Goal: Obtain resource: Download file/media

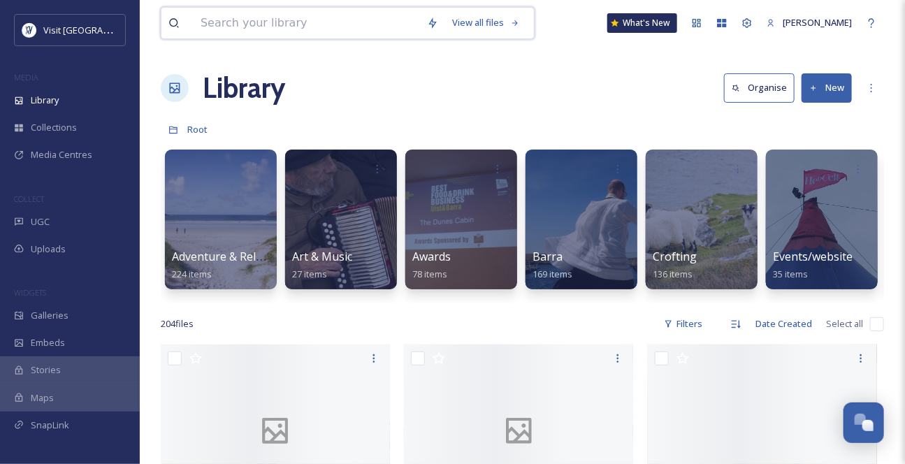
click at [259, 24] on input at bounding box center [307, 23] width 226 height 31
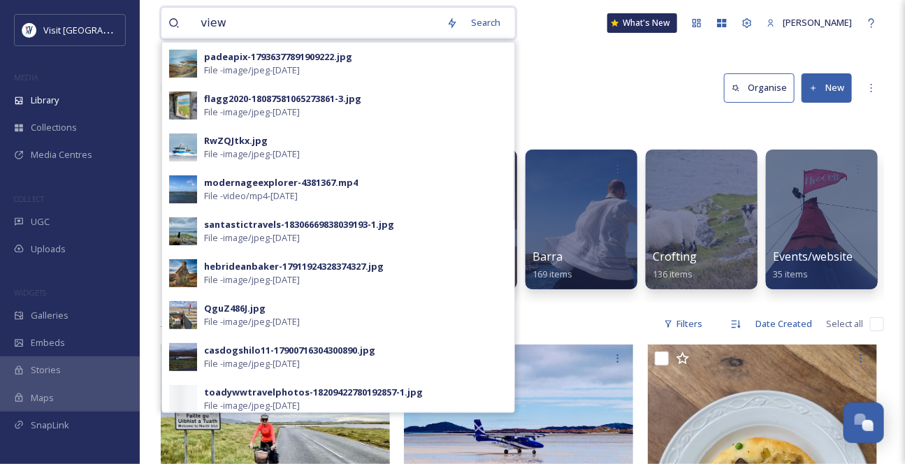
type input "view"
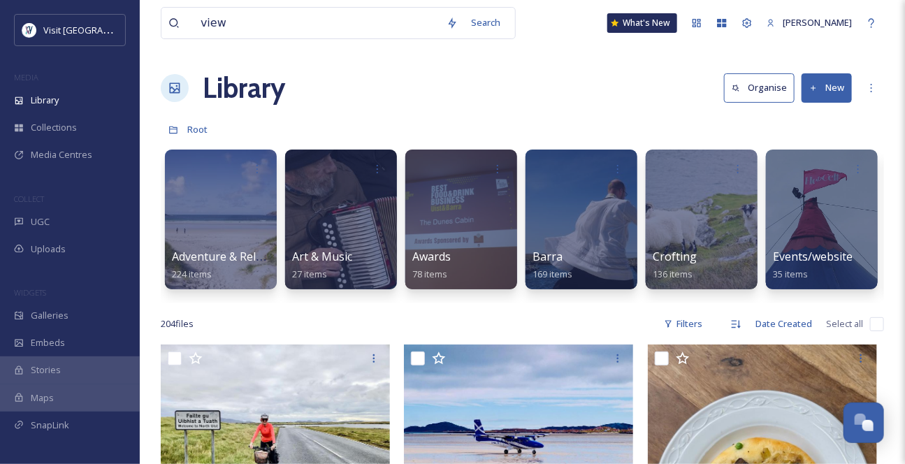
click at [542, 40] on div "view Search What's New [PERSON_NAME]" at bounding box center [522, 23] width 723 height 46
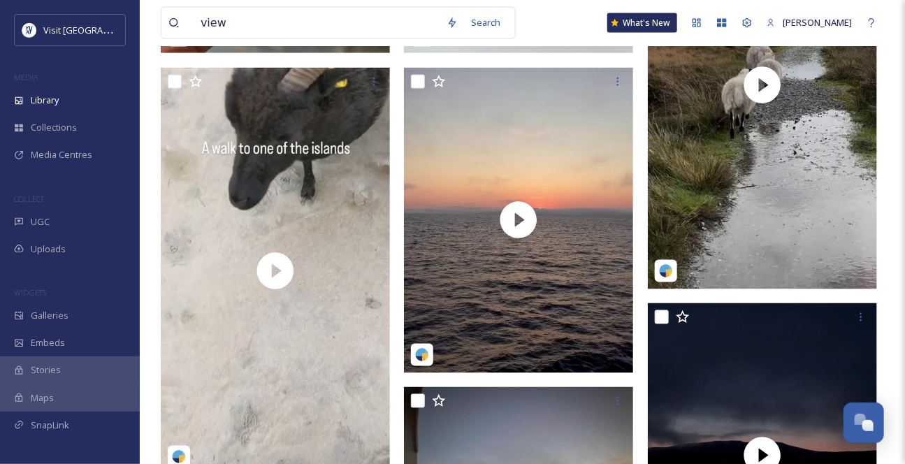
scroll to position [699, 0]
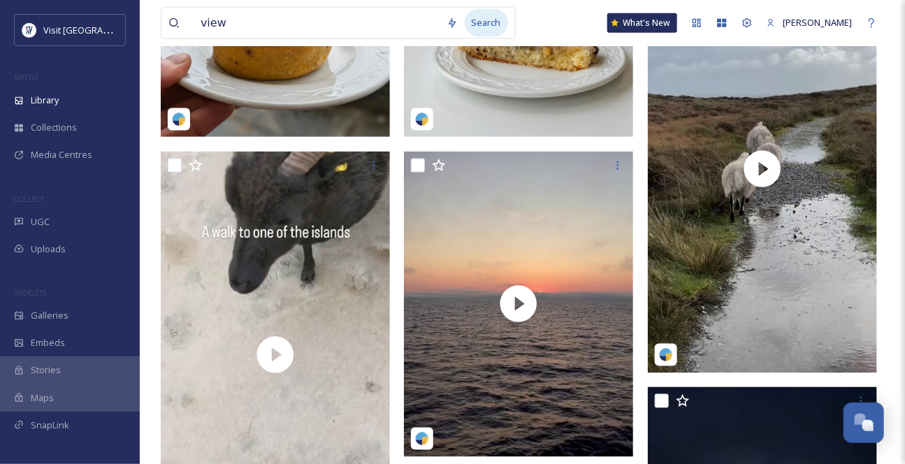
click at [493, 28] on div "Search" at bounding box center [486, 22] width 43 height 27
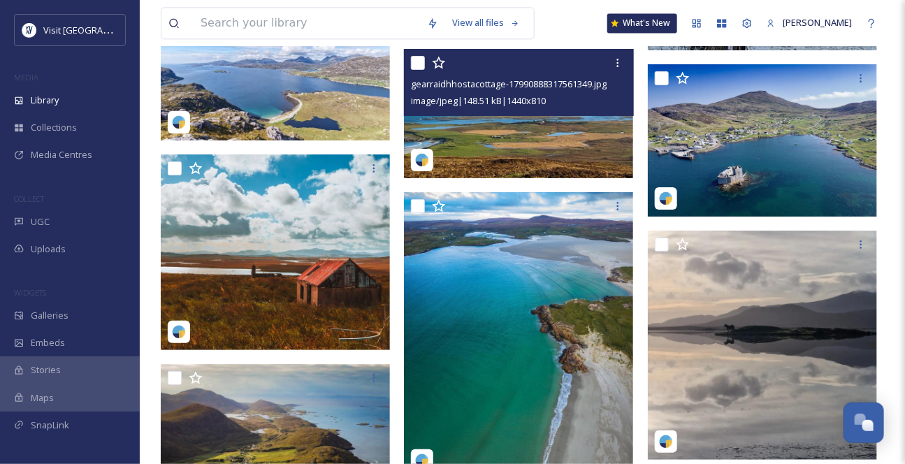
scroll to position [5210, 0]
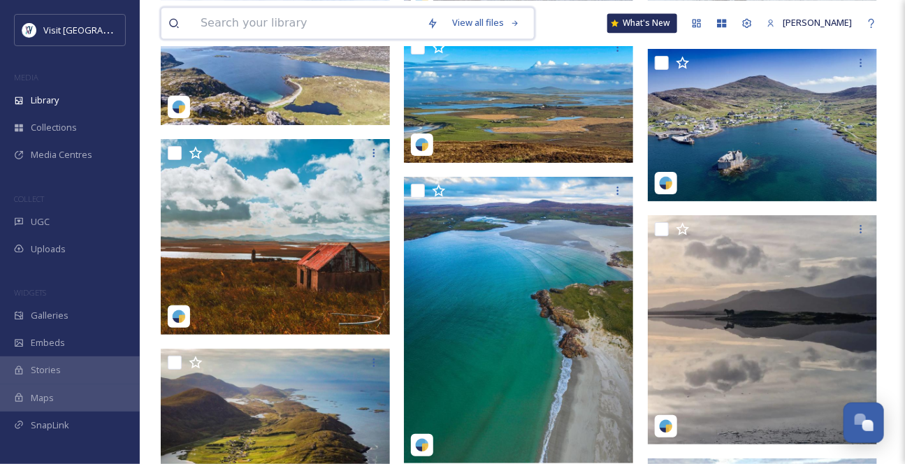
click at [322, 25] on input at bounding box center [307, 23] width 226 height 31
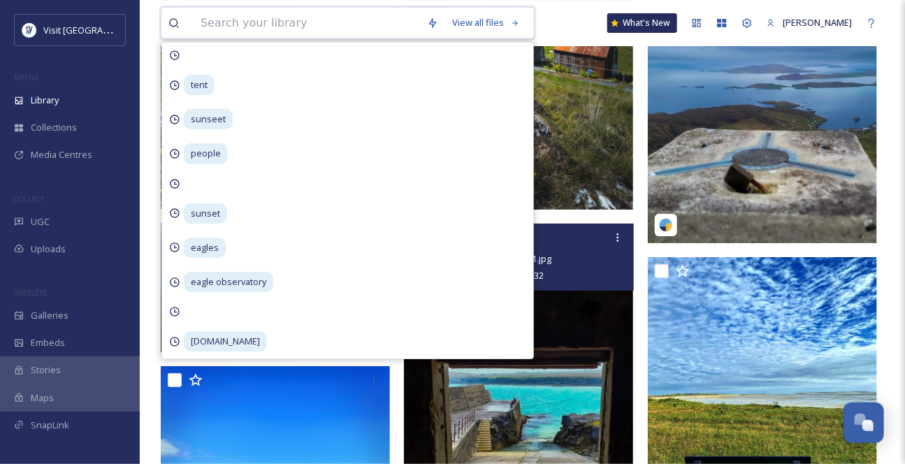
scroll to position [5973, 0]
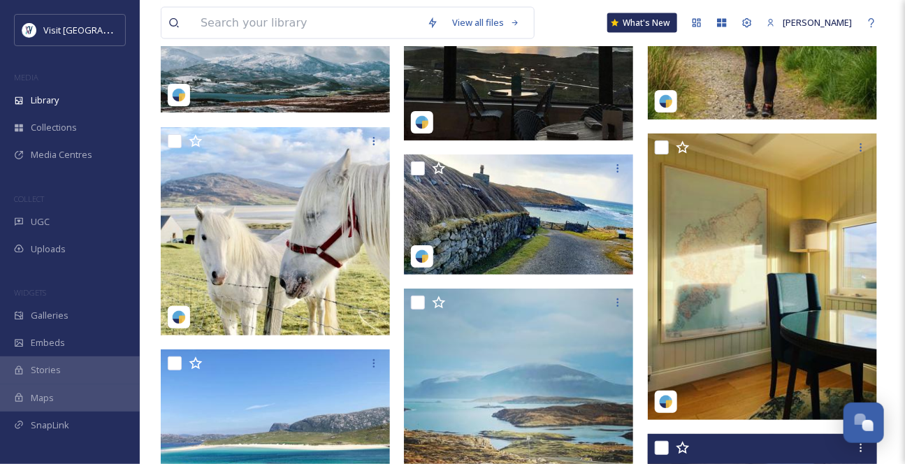
scroll to position [10802, 0]
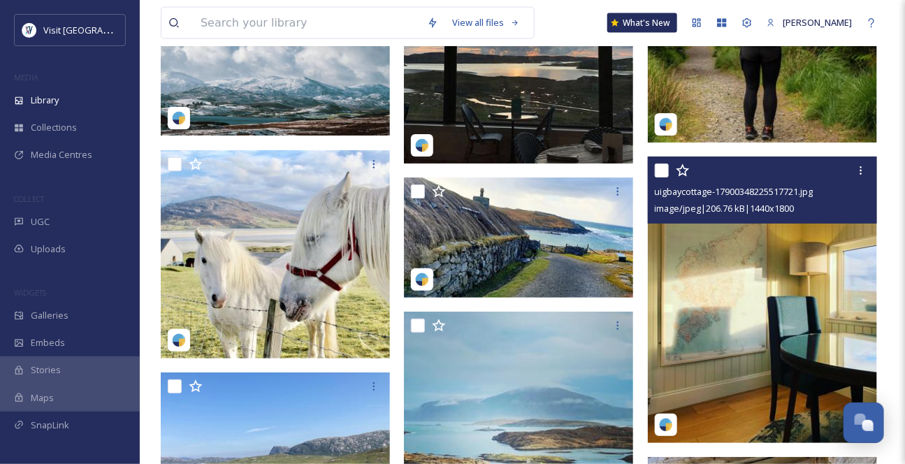
click at [795, 339] on img at bounding box center [762, 300] width 229 height 287
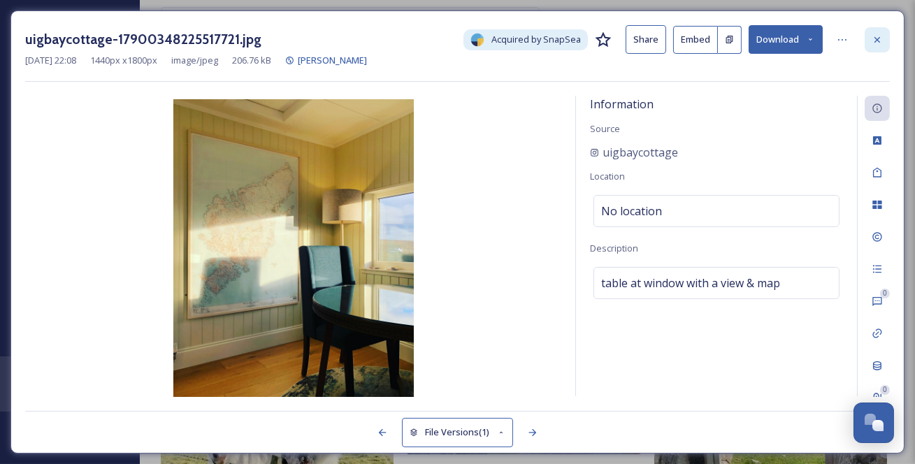
click at [874, 45] on icon at bounding box center [877, 39] width 11 height 11
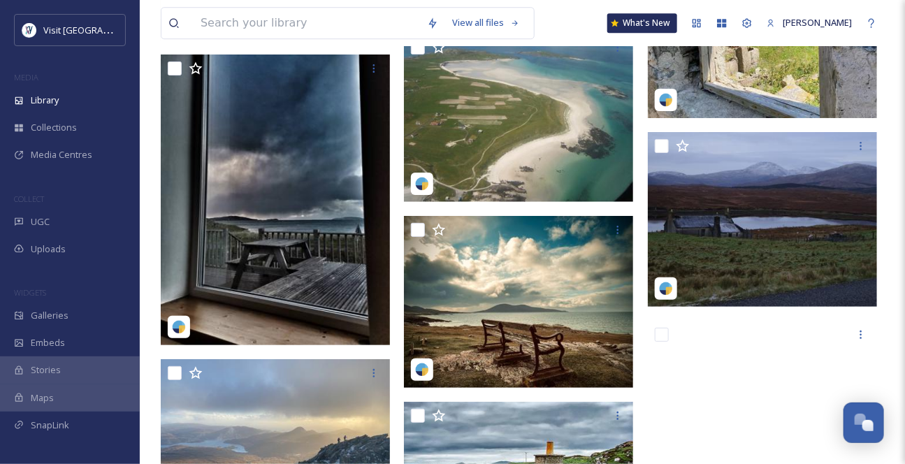
scroll to position [11511, 0]
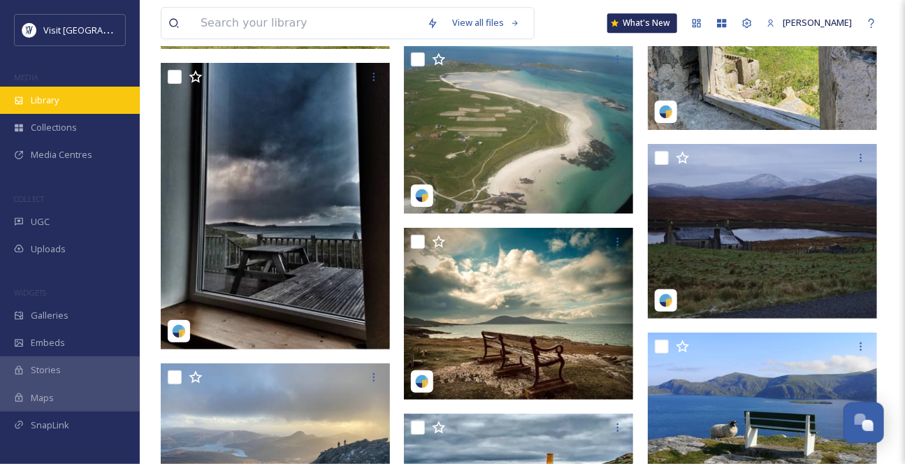
click at [56, 107] on span "Library" at bounding box center [45, 100] width 28 height 13
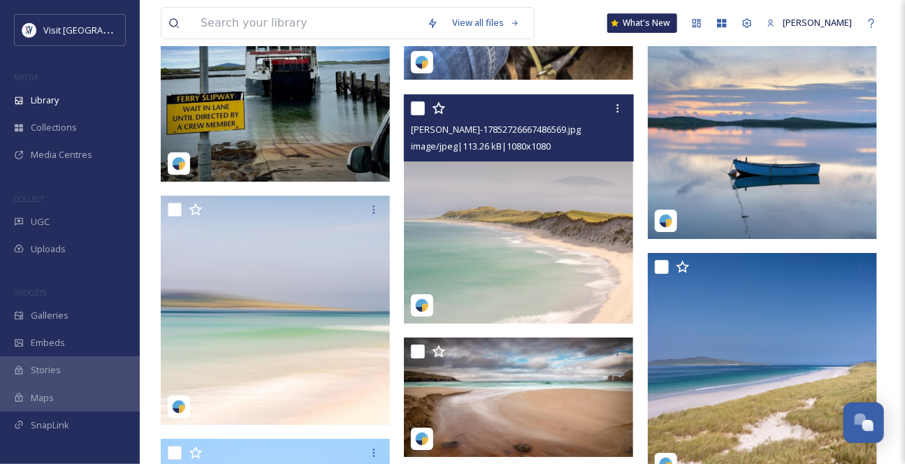
scroll to position [1779, 0]
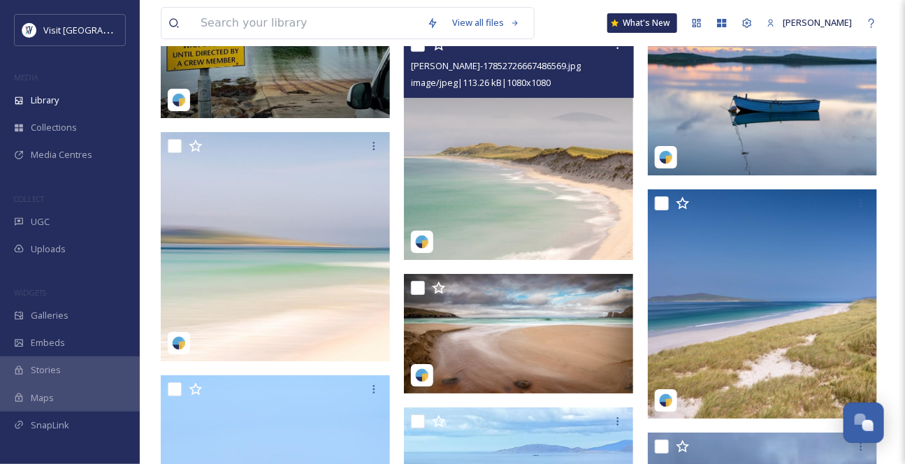
click at [565, 217] on img at bounding box center [518, 145] width 229 height 229
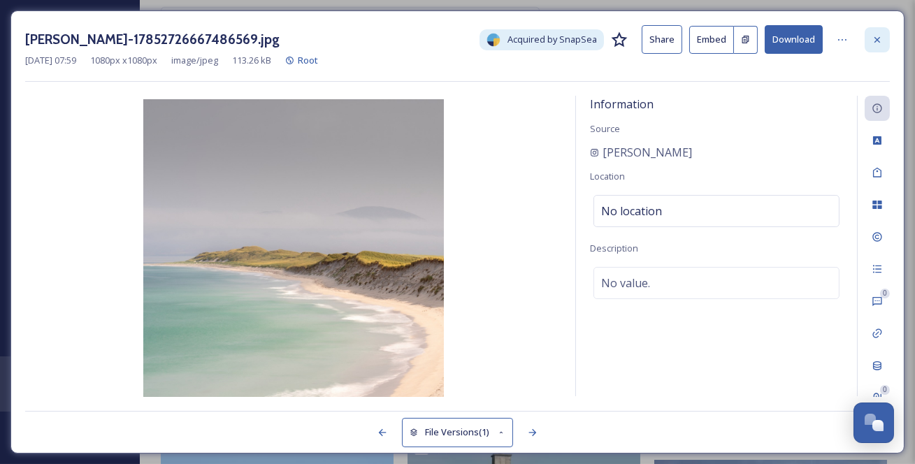
click at [879, 42] on icon at bounding box center [877, 39] width 6 height 6
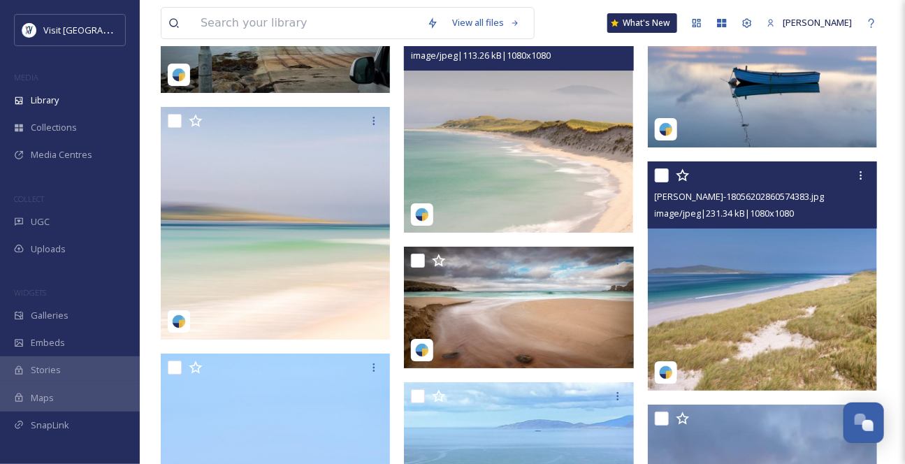
scroll to position [1843, 0]
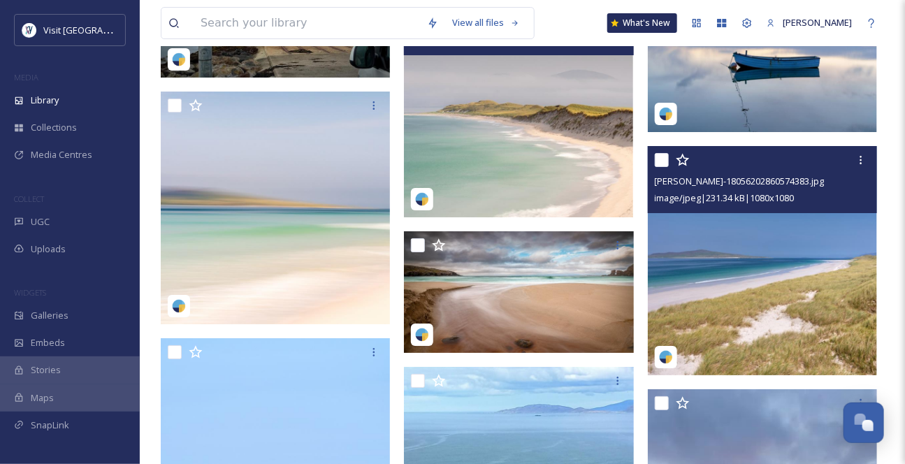
click at [740, 308] on img at bounding box center [762, 260] width 229 height 229
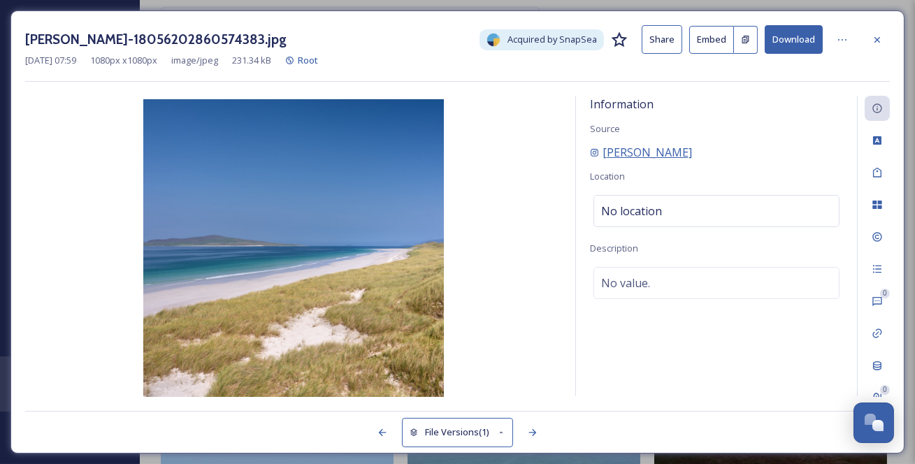
drag, startPoint x: 787, startPoint y: 167, endPoint x: 603, endPoint y: 169, distance: 184.5
click at [603, 161] on div "[PERSON_NAME]" at bounding box center [716, 152] width 253 height 17
copy span "[PERSON_NAME]"
click at [880, 38] on icon at bounding box center [877, 39] width 6 height 6
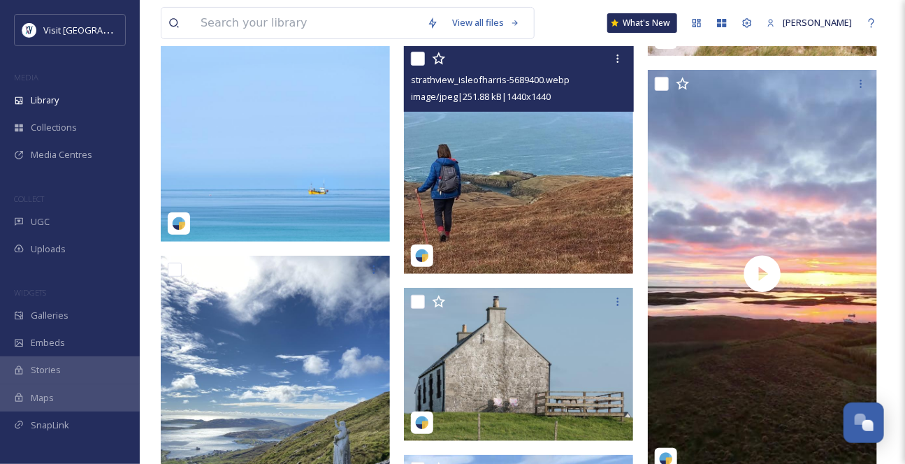
scroll to position [2097, 0]
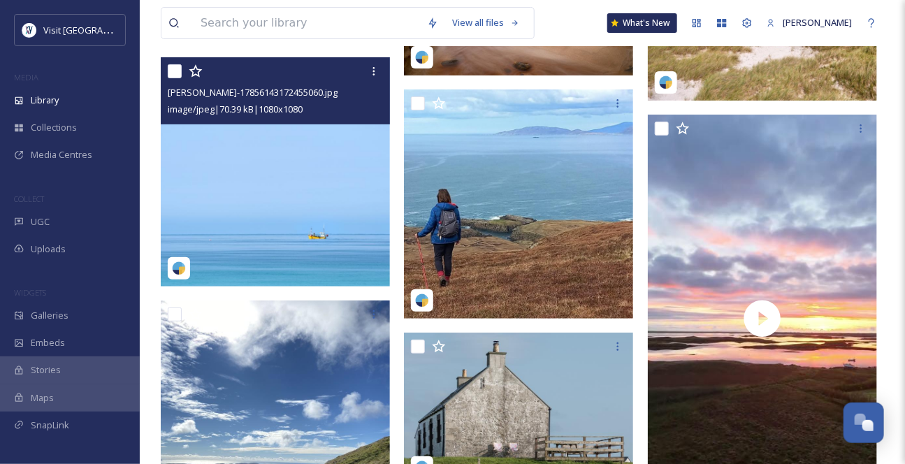
click at [369, 188] on img at bounding box center [275, 171] width 229 height 229
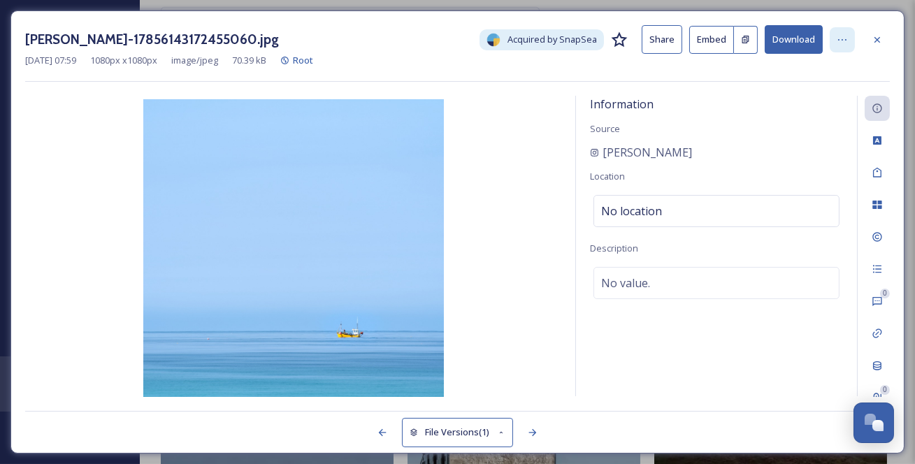
click at [833, 40] on div at bounding box center [842, 39] width 25 height 25
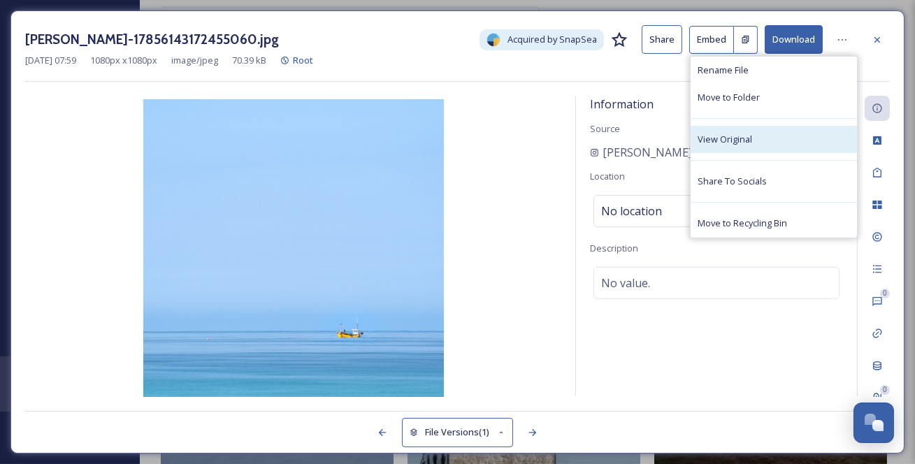
click at [770, 147] on div "View Original" at bounding box center [774, 139] width 166 height 27
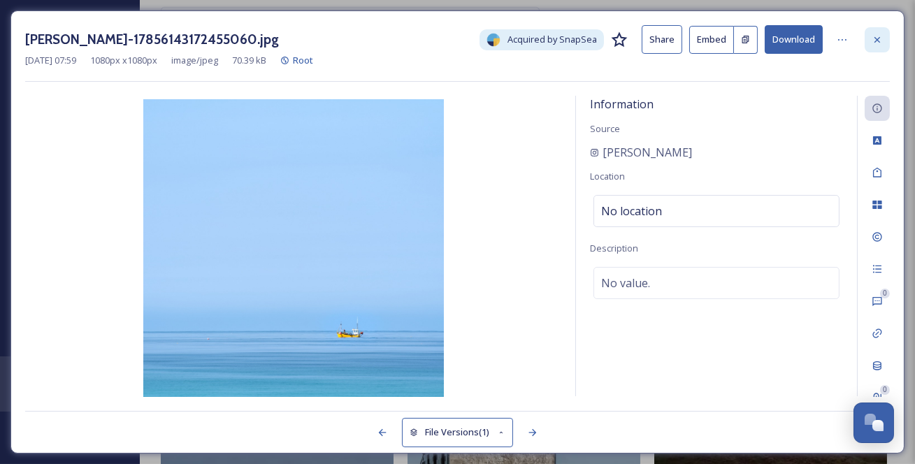
click at [872, 44] on icon at bounding box center [877, 39] width 11 height 11
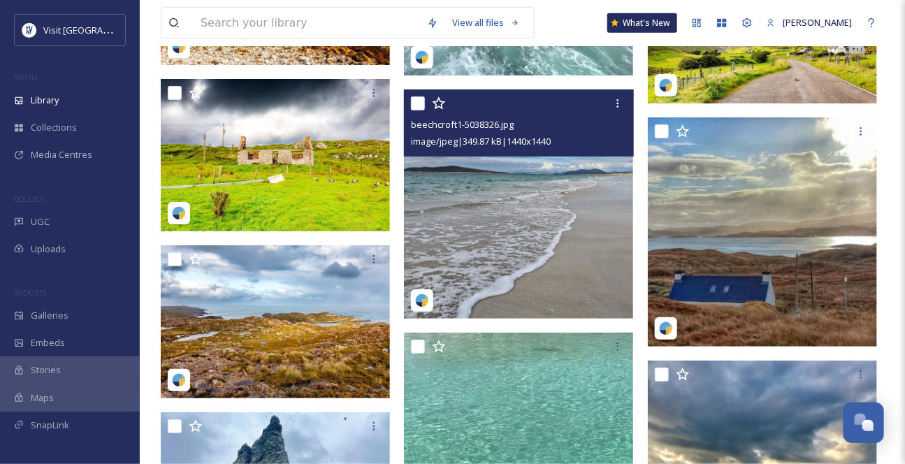
scroll to position [6645, 0]
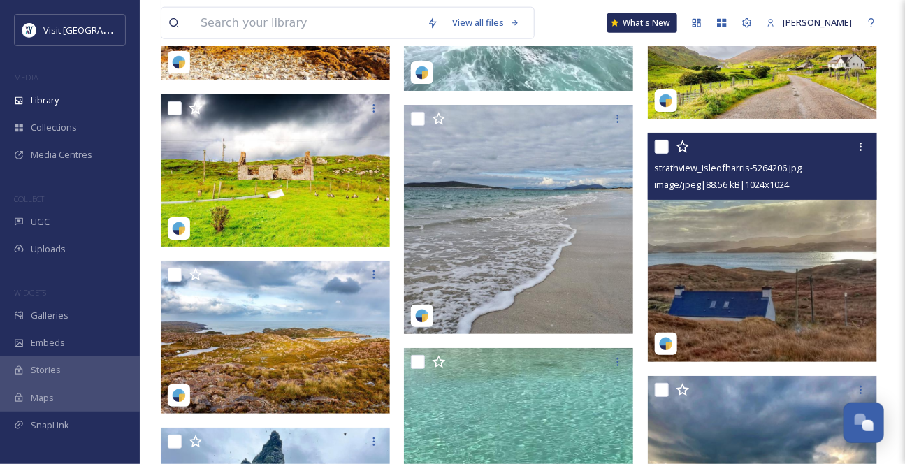
click at [751, 257] on img at bounding box center [762, 247] width 229 height 229
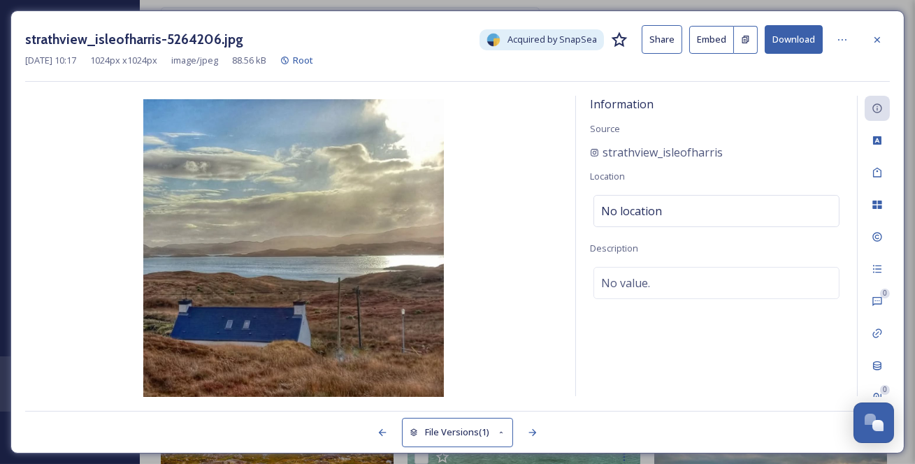
click at [884, 37] on div at bounding box center [877, 39] width 25 height 25
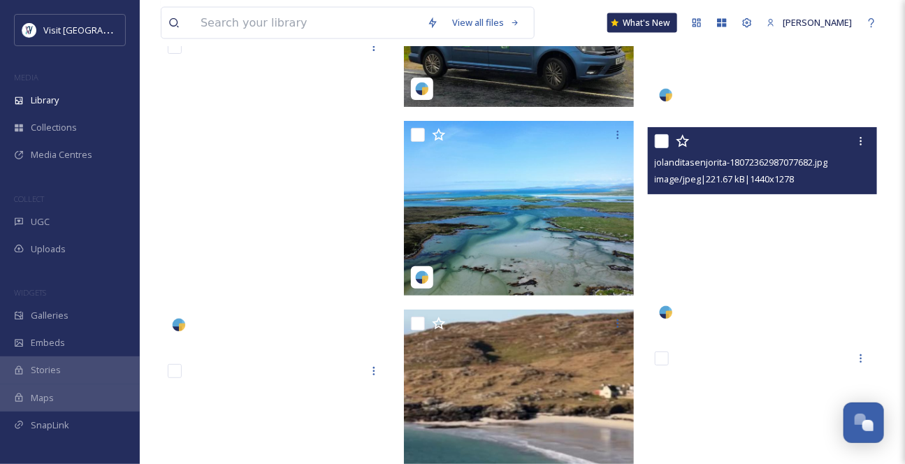
scroll to position [14779, 0]
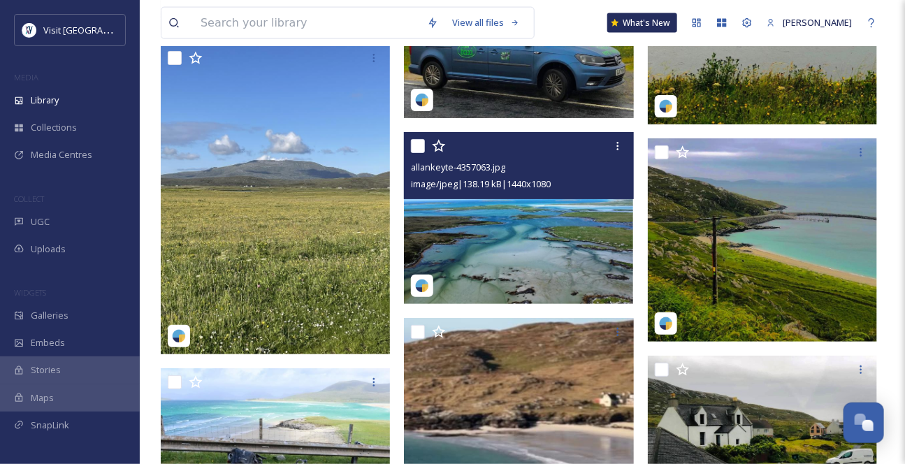
click at [562, 282] on img at bounding box center [518, 218] width 229 height 172
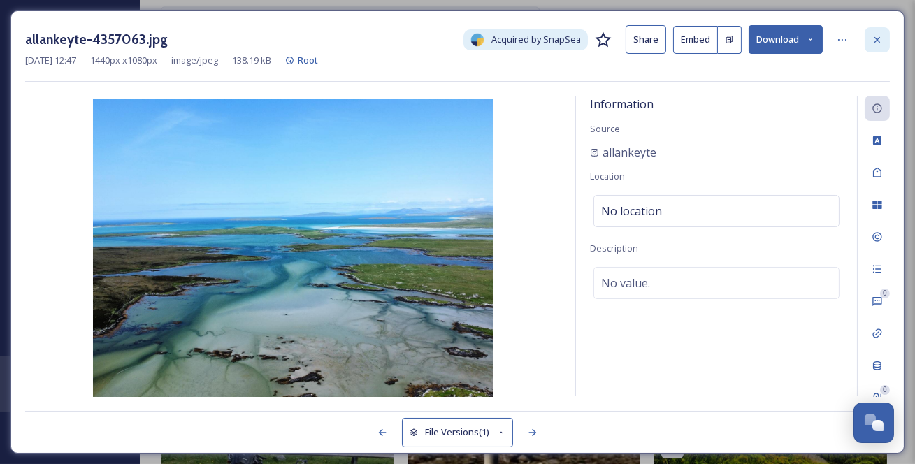
click at [872, 43] on icon at bounding box center [877, 39] width 11 height 11
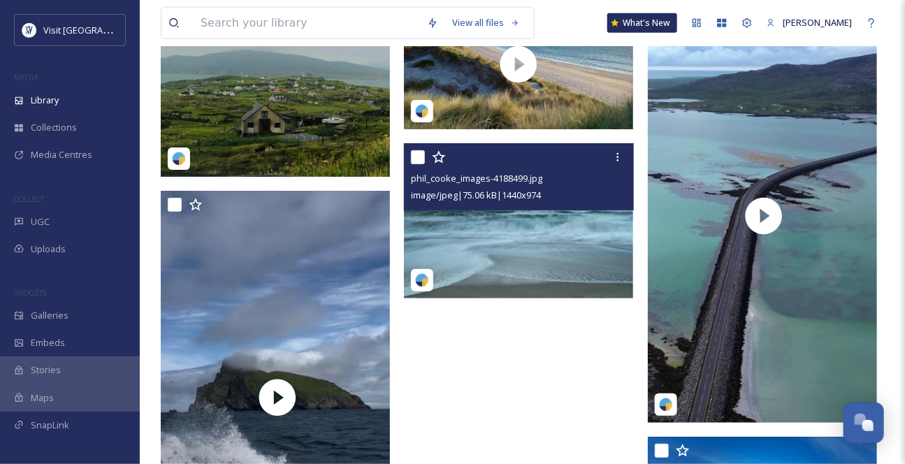
scroll to position [16431, 0]
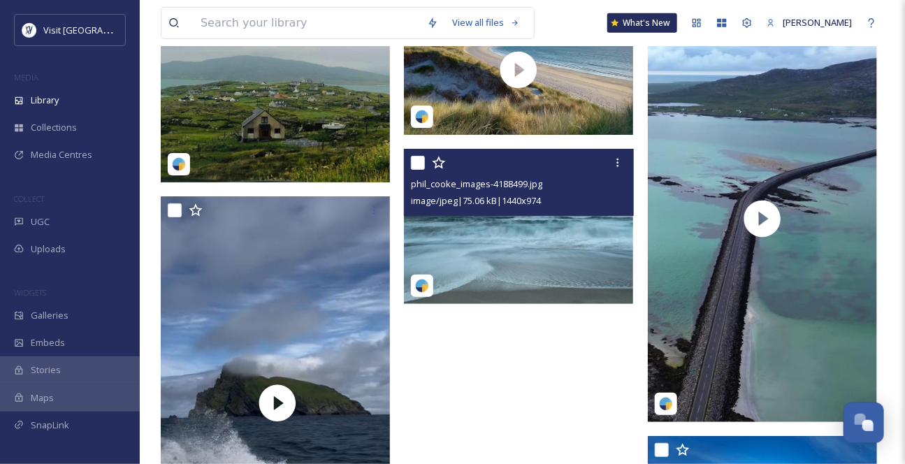
click at [589, 271] on img at bounding box center [518, 226] width 229 height 155
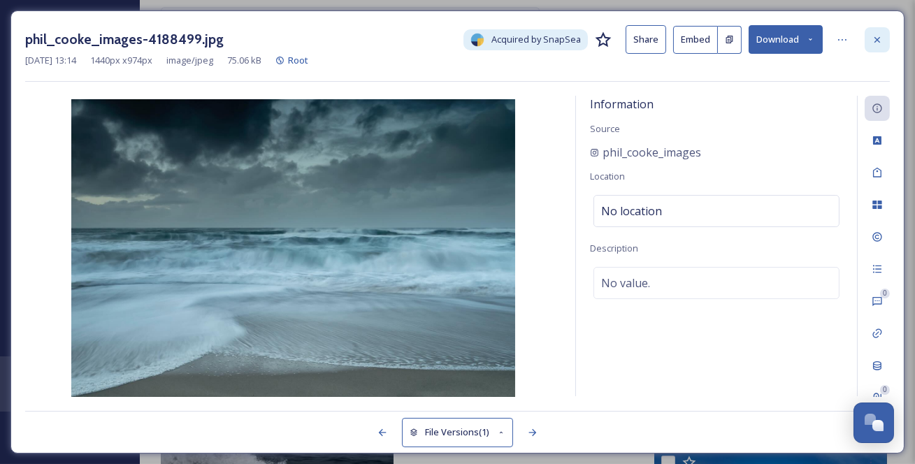
click at [879, 50] on div at bounding box center [877, 39] width 25 height 25
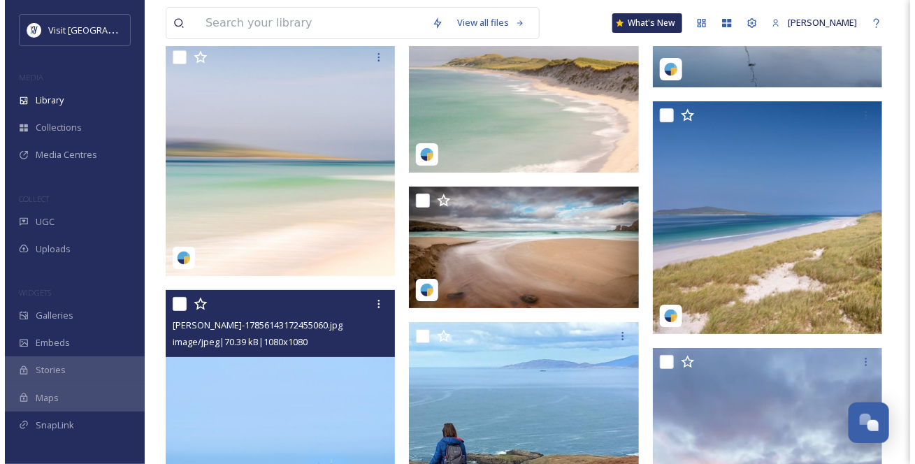
scroll to position [1904, 0]
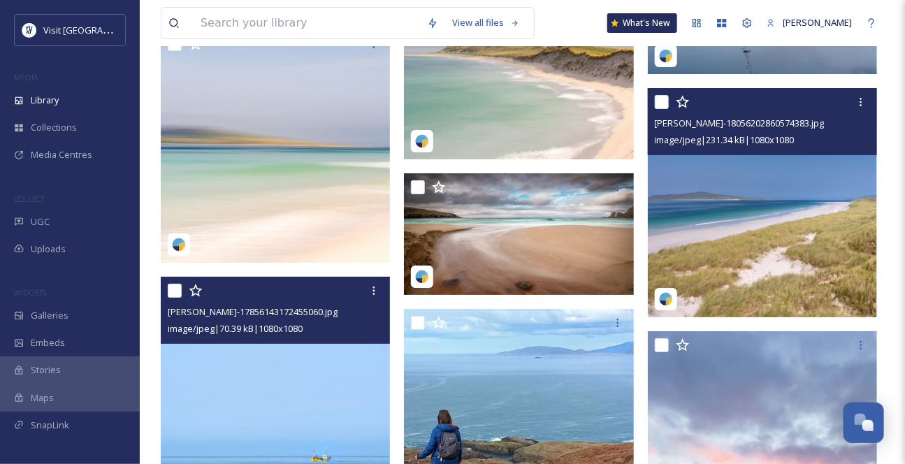
click at [764, 192] on img at bounding box center [762, 202] width 229 height 229
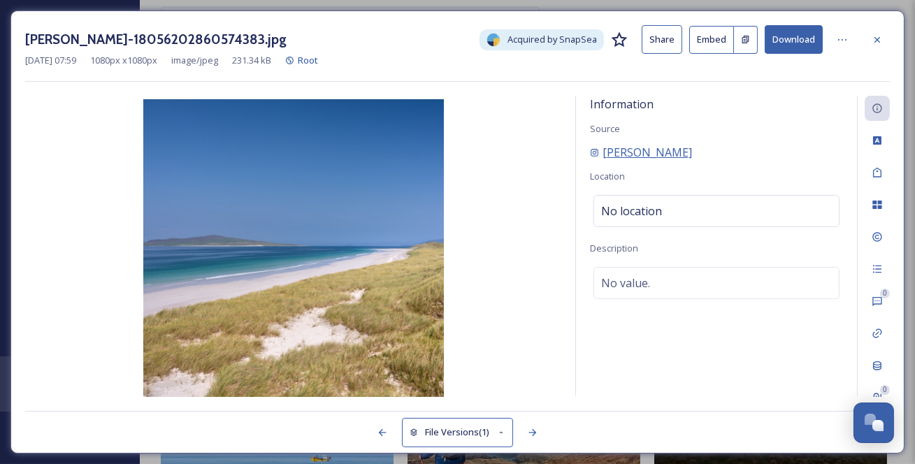
drag, startPoint x: 779, startPoint y: 170, endPoint x: 597, endPoint y: 172, distance: 182.4
click at [597, 161] on div "[PERSON_NAME]" at bounding box center [716, 152] width 253 height 17
copy span "[PERSON_NAME]"
click at [793, 43] on button "Download" at bounding box center [794, 39] width 58 height 29
